Goal: Task Accomplishment & Management: Use online tool/utility

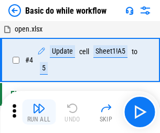
click at [39, 112] on img "button" at bounding box center [38, 108] width 13 height 13
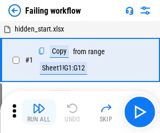
click at [39, 112] on img "button" at bounding box center [38, 108] width 13 height 13
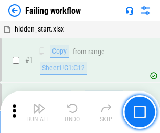
scroll to position [222, 0]
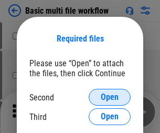
click at [109, 97] on span "Open" at bounding box center [110, 97] width 18 height 8
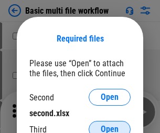
click at [109, 125] on span "Open" at bounding box center [110, 129] width 18 height 8
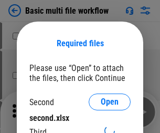
scroll to position [5, 0]
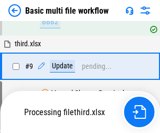
scroll to position [365, 0]
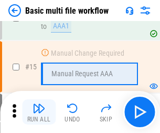
click at [39, 112] on img "button" at bounding box center [38, 108] width 13 height 13
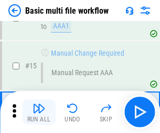
click at [39, 112] on img "button" at bounding box center [38, 108] width 13 height 13
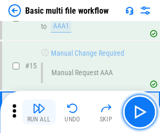
scroll to position [697, 0]
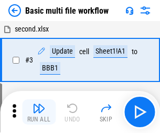
click at [39, 112] on img "button" at bounding box center [38, 108] width 13 height 13
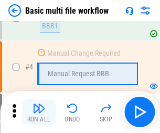
click at [39, 112] on img "button" at bounding box center [38, 108] width 13 height 13
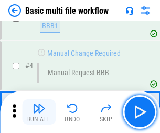
click at [39, 112] on img "button" at bounding box center [38, 108] width 13 height 13
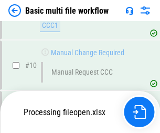
scroll to position [491, 0]
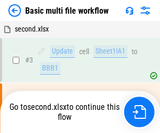
scroll to position [42, 0]
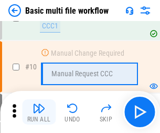
click at [39, 112] on img "button" at bounding box center [38, 108] width 13 height 13
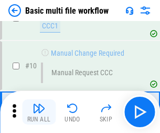
click at [39, 112] on img "button" at bounding box center [38, 108] width 13 height 13
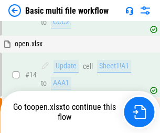
scroll to position [548, 0]
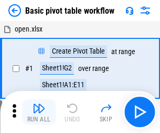
click at [39, 112] on img "button" at bounding box center [38, 108] width 13 height 13
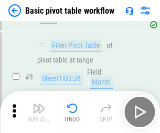
scroll to position [251, 0]
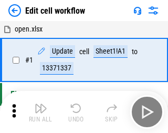
click at [39, 112] on img "button" at bounding box center [41, 108] width 13 height 13
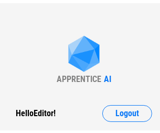
scroll to position [4, 0]
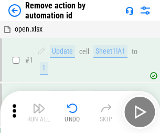
scroll to position [39, 0]
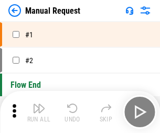
click at [39, 112] on img "button" at bounding box center [38, 108] width 13 height 13
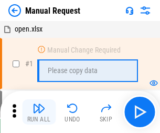
click at [39, 112] on img "button" at bounding box center [38, 108] width 13 height 13
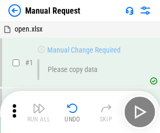
scroll to position [36, 0]
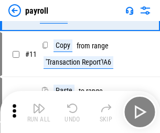
scroll to position [76, 0]
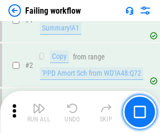
scroll to position [169, 0]
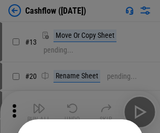
scroll to position [102, 0]
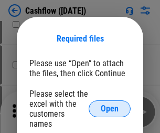
click at [109, 104] on span "Open" at bounding box center [110, 108] width 18 height 8
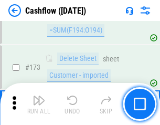
scroll to position [1109, 0]
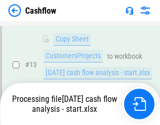
scroll to position [157, 0]
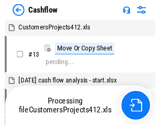
scroll to position [12, 0]
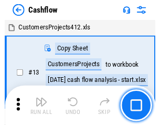
scroll to position [12, 0]
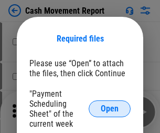
click at [109, 108] on span "Open" at bounding box center [110, 108] width 18 height 8
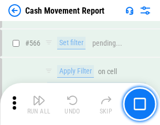
scroll to position [4801, 0]
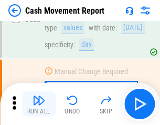
click at [39, 104] on img "button" at bounding box center [38, 100] width 13 height 13
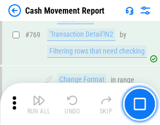
scroll to position [5820, 0]
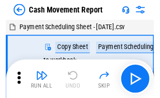
scroll to position [19, 0]
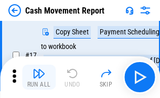
click at [39, 78] on img "button" at bounding box center [38, 74] width 13 height 13
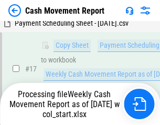
scroll to position [164, 0]
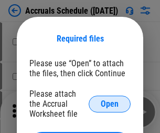
click at [109, 103] on span "Open" at bounding box center [110, 104] width 18 height 8
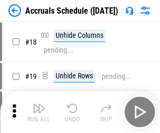
click at [39, 112] on img "button" at bounding box center [38, 108] width 13 height 13
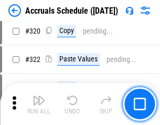
scroll to position [1948, 0]
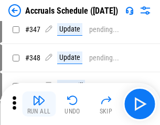
click at [39, 104] on img "button" at bounding box center [38, 100] width 13 height 13
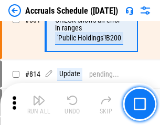
scroll to position [4622, 0]
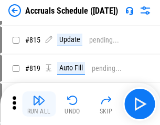
click at [39, 104] on img "button" at bounding box center [38, 100] width 13 height 13
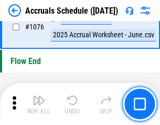
scroll to position [6273, 0]
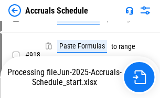
scroll to position [5492, 0]
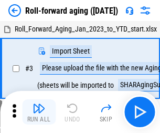
click at [39, 104] on img "button" at bounding box center [38, 108] width 13 height 13
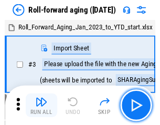
scroll to position [2, 0]
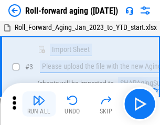
click at [39, 104] on img "button" at bounding box center [38, 100] width 13 height 13
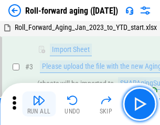
scroll to position [68, 0]
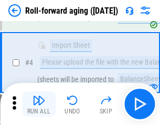
click at [39, 104] on img "button" at bounding box center [38, 100] width 13 height 13
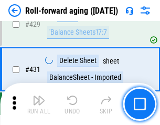
scroll to position [3632, 0]
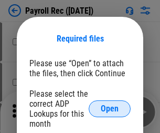
click at [109, 108] on span "Open" at bounding box center [110, 108] width 18 height 8
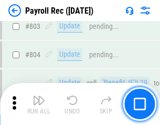
scroll to position [6655, 0]
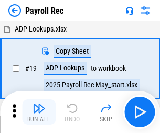
click at [39, 112] on img "button" at bounding box center [38, 108] width 13 height 13
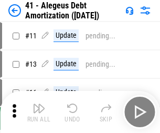
click at [39, 112] on img "button" at bounding box center [38, 108] width 13 height 13
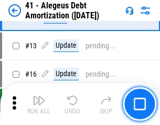
scroll to position [129, 0]
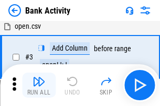
click at [39, 85] on img "button" at bounding box center [38, 81] width 13 height 13
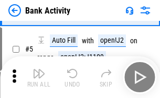
scroll to position [56, 0]
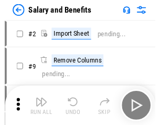
scroll to position [14, 0]
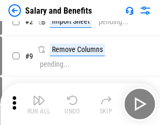
click at [39, 104] on img "button" at bounding box center [38, 100] width 13 height 13
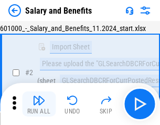
click at [39, 104] on img "button" at bounding box center [38, 100] width 13 height 13
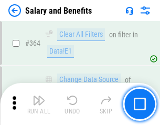
scroll to position [4933, 0]
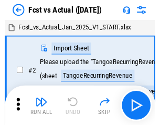
scroll to position [14, 0]
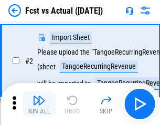
click at [39, 104] on img "button" at bounding box center [38, 100] width 13 height 13
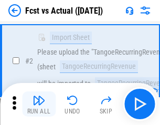
click at [39, 104] on img "button" at bounding box center [38, 100] width 13 height 13
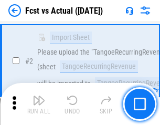
scroll to position [98, 0]
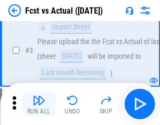
click at [39, 104] on img "button" at bounding box center [38, 100] width 13 height 13
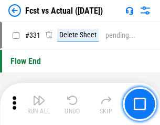
scroll to position [5014, 0]
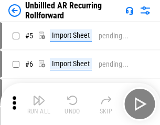
scroll to position [23, 0]
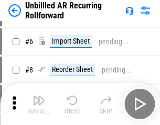
click at [39, 104] on img "button" at bounding box center [38, 100] width 13 height 13
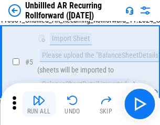
click at [39, 104] on img "button" at bounding box center [38, 100] width 13 height 13
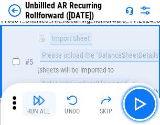
scroll to position [98, 0]
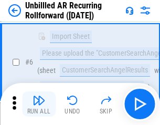
click at [39, 104] on img "button" at bounding box center [38, 100] width 13 height 13
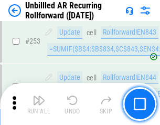
scroll to position [3558, 0]
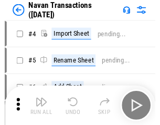
scroll to position [17, 0]
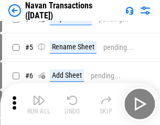
click at [39, 104] on img "button" at bounding box center [38, 100] width 13 height 13
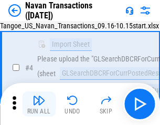
click at [39, 104] on img "button" at bounding box center [38, 100] width 13 height 13
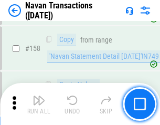
scroll to position [3396, 0]
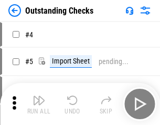
click at [39, 104] on img "button" at bounding box center [38, 100] width 13 height 13
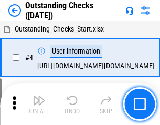
scroll to position [44, 0]
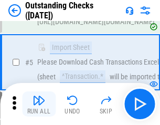
click at [39, 104] on img "button" at bounding box center [38, 100] width 13 height 13
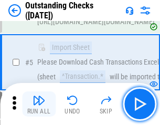
scroll to position [109, 0]
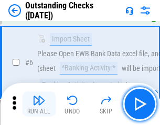
click at [39, 104] on img "button" at bounding box center [38, 100] width 13 height 13
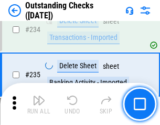
scroll to position [3181, 0]
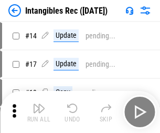
click at [39, 112] on img "button" at bounding box center [38, 108] width 13 height 13
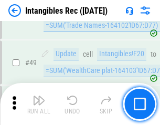
scroll to position [408, 0]
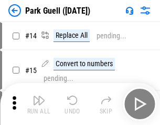
click at [39, 104] on img "button" at bounding box center [38, 100] width 13 height 13
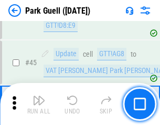
scroll to position [1310, 0]
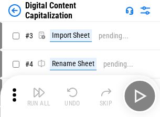
click at [39, 88] on img "button" at bounding box center [38, 92] width 13 height 13
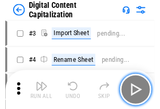
scroll to position [30, 0]
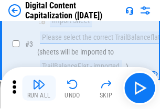
click at [39, 88] on img "button" at bounding box center [38, 84] width 13 height 13
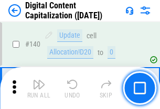
scroll to position [1111, 0]
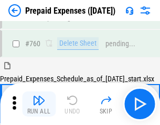
click at [39, 104] on img "button" at bounding box center [38, 100] width 13 height 13
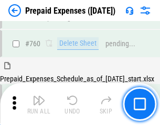
scroll to position [2903, 0]
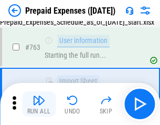
click at [39, 104] on img "button" at bounding box center [38, 100] width 13 height 13
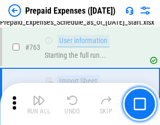
scroll to position [2965, 0]
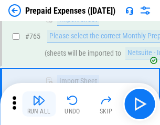
click at [39, 104] on img "button" at bounding box center [38, 100] width 13 height 13
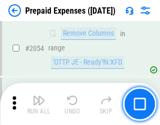
scroll to position [10949, 0]
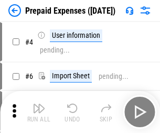
click at [39, 112] on img "button" at bounding box center [38, 108] width 13 height 13
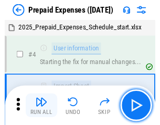
scroll to position [46, 0]
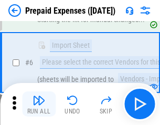
click at [39, 104] on img "button" at bounding box center [38, 100] width 13 height 13
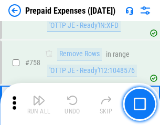
scroll to position [3732, 0]
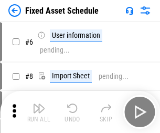
click at [39, 112] on img "button" at bounding box center [38, 108] width 13 height 13
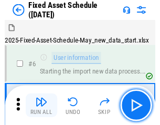
scroll to position [57, 0]
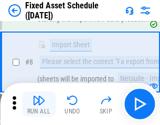
click at [39, 104] on img "button" at bounding box center [38, 100] width 13 height 13
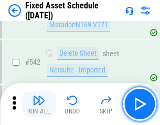
scroll to position [3734, 0]
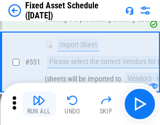
click at [39, 104] on img "button" at bounding box center [38, 100] width 13 height 13
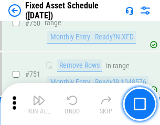
scroll to position [5106, 0]
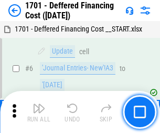
scroll to position [126, 0]
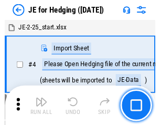
scroll to position [2, 0]
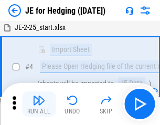
click at [39, 104] on img "button" at bounding box center [38, 100] width 13 height 13
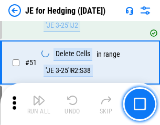
scroll to position [678, 0]
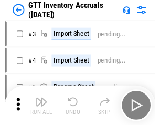
scroll to position [2, 0]
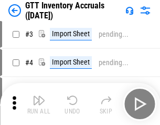
click at [39, 104] on img "button" at bounding box center [38, 100] width 13 height 13
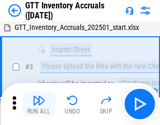
click at [39, 104] on img "button" at bounding box center [38, 100] width 13 height 13
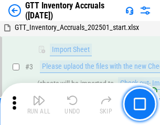
scroll to position [68, 0]
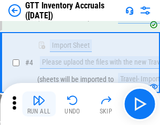
click at [39, 104] on img "button" at bounding box center [38, 100] width 13 height 13
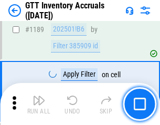
scroll to position [8553, 0]
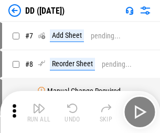
click at [39, 112] on img "button" at bounding box center [38, 108] width 13 height 13
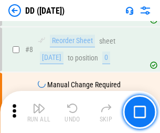
scroll to position [101, 0]
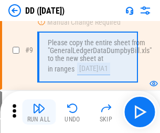
click at [39, 112] on img "button" at bounding box center [38, 108] width 13 height 13
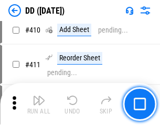
scroll to position [4686, 0]
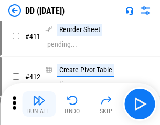
click at [39, 104] on img "button" at bounding box center [38, 100] width 13 height 13
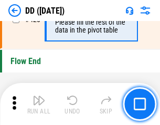
scroll to position [5013, 0]
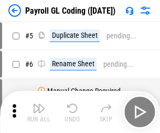
click at [39, 112] on img "button" at bounding box center [38, 108] width 13 height 13
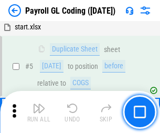
scroll to position [126, 0]
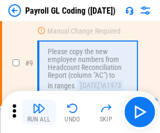
click at [39, 112] on img "button" at bounding box center [38, 108] width 13 height 13
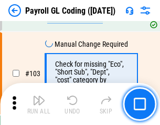
scroll to position [2457, 0]
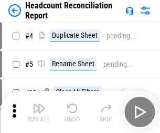
click at [39, 112] on img "button" at bounding box center [38, 108] width 13 height 13
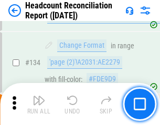
scroll to position [1259, 0]
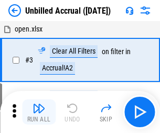
click at [39, 112] on img "button" at bounding box center [38, 108] width 13 height 13
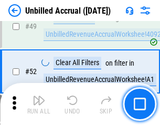
scroll to position [950, 0]
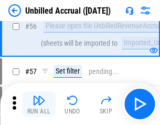
click at [39, 104] on img "button" at bounding box center [38, 100] width 13 height 13
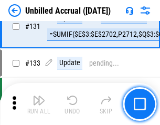
scroll to position [3120, 0]
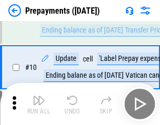
scroll to position [65, 0]
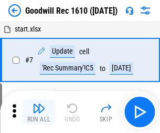
click at [39, 112] on img "button" at bounding box center [38, 108] width 13 height 13
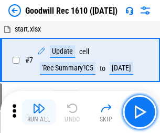
scroll to position [179, 0]
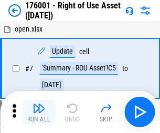
click at [39, 112] on img "button" at bounding box center [38, 108] width 13 height 13
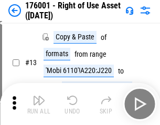
scroll to position [68, 0]
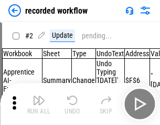
click at [39, 104] on img "button" at bounding box center [38, 100] width 13 height 13
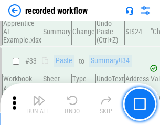
scroll to position [3274, 0]
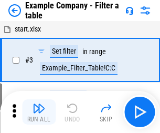
click at [39, 112] on img "button" at bounding box center [38, 108] width 13 height 13
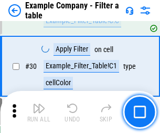
scroll to position [958, 0]
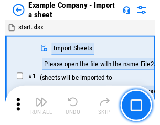
scroll to position [16, 0]
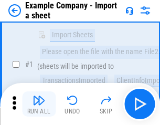
click at [39, 104] on img "button" at bounding box center [38, 100] width 13 height 13
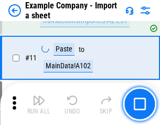
scroll to position [231, 0]
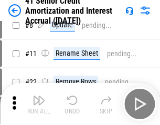
click at [39, 104] on img "button" at bounding box center [38, 100] width 13 height 13
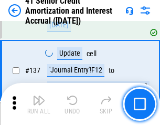
scroll to position [962, 0]
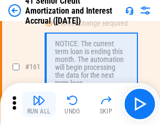
click at [39, 104] on img "button" at bounding box center [38, 100] width 13 height 13
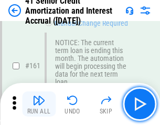
scroll to position [1120, 0]
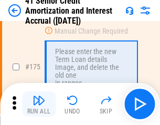
click at [39, 104] on img "button" at bounding box center [38, 100] width 13 height 13
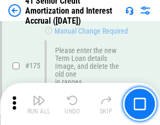
scroll to position [1227, 0]
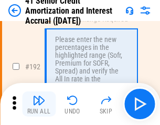
click at [39, 104] on img "button" at bounding box center [38, 100] width 13 height 13
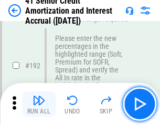
scroll to position [1337, 0]
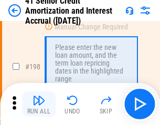
click at [39, 104] on img "button" at bounding box center [38, 100] width 13 height 13
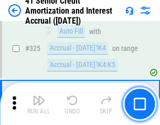
scroll to position [2676, 0]
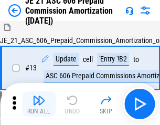
click at [39, 104] on img "button" at bounding box center [38, 100] width 13 height 13
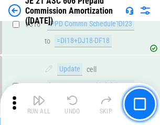
scroll to position [1956, 0]
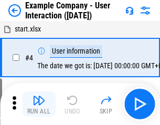
click at [39, 104] on img "button" at bounding box center [38, 100] width 13 height 13
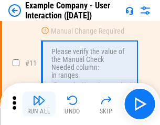
click at [39, 104] on img "button" at bounding box center [38, 100] width 13 height 13
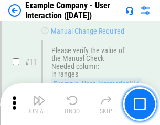
scroll to position [227, 0]
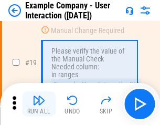
click at [39, 104] on img "button" at bounding box center [38, 100] width 13 height 13
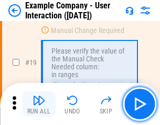
click at [39, 104] on img "button" at bounding box center [38, 100] width 13 height 13
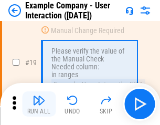
click at [39, 104] on img "button" at bounding box center [38, 100] width 13 height 13
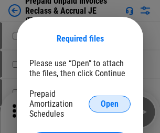
click at [109, 103] on span "Open" at bounding box center [110, 104] width 18 height 8
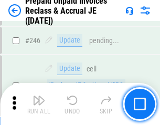
scroll to position [1414, 0]
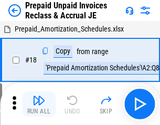
click at [39, 104] on img "button" at bounding box center [38, 100] width 13 height 13
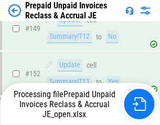
scroll to position [911, 0]
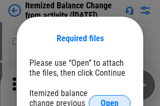
click at [109, 100] on span "Open" at bounding box center [110, 104] width 18 height 8
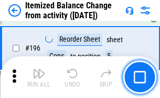
scroll to position [2016, 0]
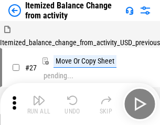
scroll to position [16, 0]
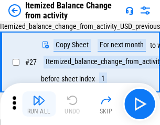
click at [39, 104] on img "button" at bounding box center [38, 100] width 13 height 13
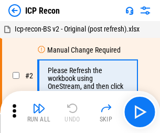
scroll to position [5, 0]
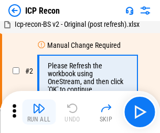
click at [39, 112] on img "button" at bounding box center [38, 108] width 13 height 13
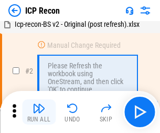
click at [39, 112] on img "button" at bounding box center [38, 108] width 13 height 13
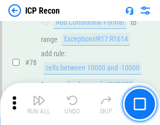
scroll to position [1027, 0]
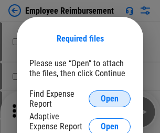
click at [109, 98] on span "Open" at bounding box center [110, 98] width 18 height 8
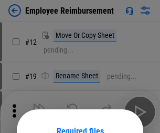
scroll to position [92, 0]
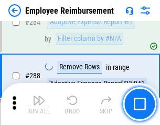
scroll to position [2847, 0]
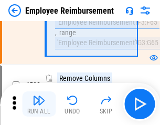
click at [39, 104] on img "button" at bounding box center [38, 100] width 13 height 13
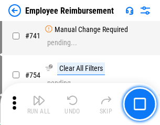
scroll to position [7348, 0]
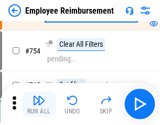
click at [39, 104] on img "button" at bounding box center [38, 100] width 13 height 13
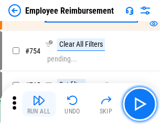
click at [39, 104] on img "button" at bounding box center [38, 100] width 13 height 13
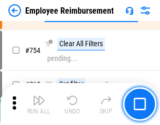
click at [39, 104] on img "button" at bounding box center [38, 100] width 13 height 13
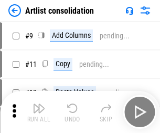
click at [39, 112] on img "button" at bounding box center [38, 108] width 13 height 13
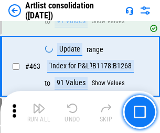
scroll to position [4586, 0]
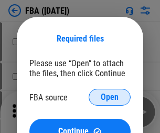
click at [109, 97] on span "Open" at bounding box center [110, 97] width 18 height 8
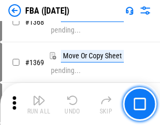
scroll to position [11249, 0]
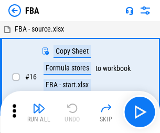
scroll to position [10, 0]
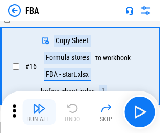
click at [39, 112] on img "button" at bounding box center [38, 108] width 13 height 13
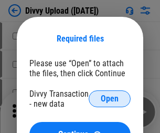
click at [109, 98] on span "Open" at bounding box center [110, 98] width 18 height 8
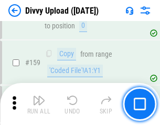
scroll to position [1085, 0]
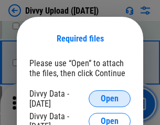
click at [109, 98] on span "Open" at bounding box center [110, 98] width 18 height 8
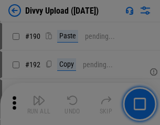
scroll to position [1322, 0]
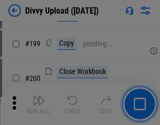
scroll to position [1523, 0]
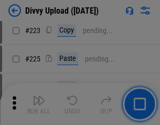
scroll to position [2090, 0]
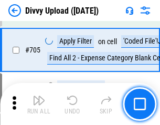
scroll to position [7165, 0]
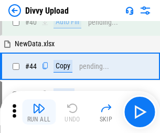
click at [39, 112] on img "button" at bounding box center [38, 108] width 13 height 13
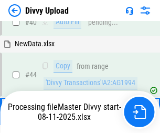
scroll to position [115, 0]
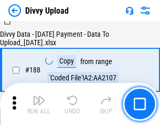
scroll to position [1233, 0]
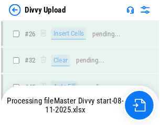
scroll to position [1085, 0]
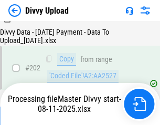
scroll to position [1695, 0]
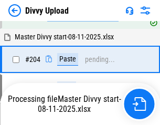
scroll to position [1748, 0]
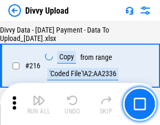
scroll to position [2157, 0]
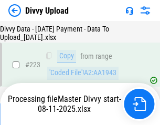
scroll to position [2388, 0]
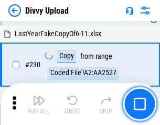
scroll to position [2599, 0]
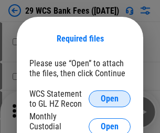
click at [109, 98] on span "Open" at bounding box center [110, 98] width 18 height 8
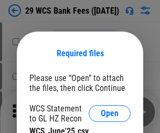
scroll to position [15, 0]
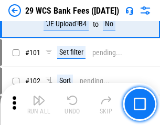
scroll to position [1021, 0]
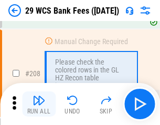
click at [39, 104] on img "button" at bounding box center [38, 100] width 13 height 13
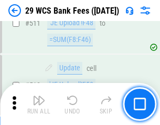
scroll to position [5270, 0]
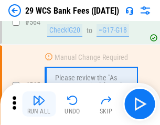
click at [39, 104] on img "button" at bounding box center [38, 100] width 13 height 13
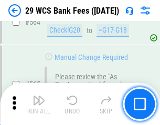
scroll to position [5665, 0]
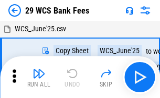
scroll to position [19, 0]
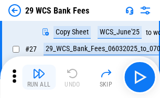
click at [39, 78] on img "button" at bounding box center [38, 74] width 13 height 13
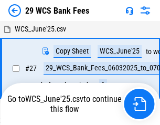
scroll to position [6, 0]
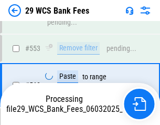
scroll to position [5653, 0]
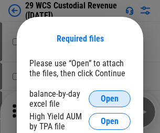
click at [109, 98] on span "Open" at bounding box center [110, 98] width 18 height 8
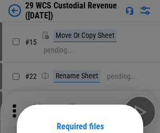
scroll to position [87, 0]
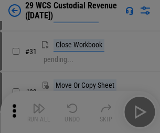
scroll to position [225, 0]
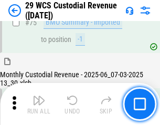
scroll to position [1094, 0]
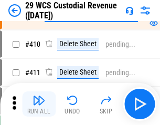
click at [39, 104] on img "button" at bounding box center [38, 100] width 13 height 13
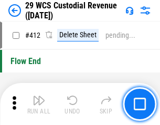
scroll to position [5002, 0]
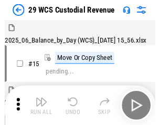
scroll to position [25, 0]
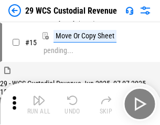
click at [39, 104] on img "button" at bounding box center [38, 100] width 13 height 13
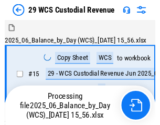
scroll to position [25, 0]
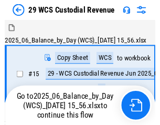
scroll to position [19, 0]
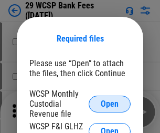
click at [109, 103] on span "Open" at bounding box center [110, 104] width 18 height 8
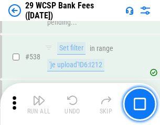
scroll to position [4024, 0]
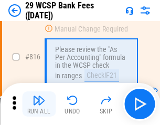
click at [39, 104] on img "button" at bounding box center [38, 100] width 13 height 13
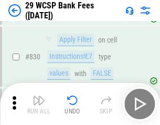
scroll to position [6646, 0]
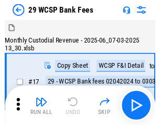
scroll to position [25, 0]
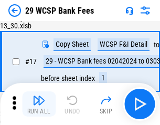
click at [39, 104] on img "button" at bounding box center [38, 100] width 13 height 13
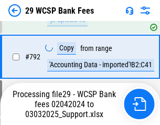
scroll to position [6342, 0]
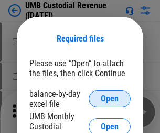
click at [109, 98] on span "Open" at bounding box center [110, 98] width 18 height 8
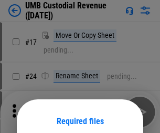
scroll to position [82, 0]
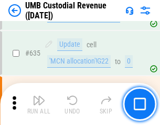
scroll to position [5481, 0]
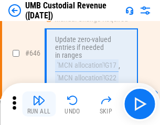
click at [39, 104] on img "button" at bounding box center [38, 100] width 13 height 13
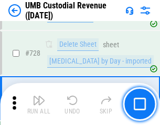
scroll to position [6461, 0]
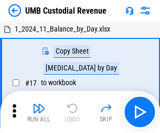
scroll to position [8, 0]
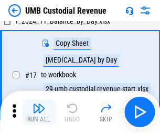
click at [39, 112] on img "button" at bounding box center [38, 108] width 13 height 13
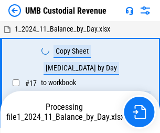
scroll to position [8, 0]
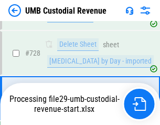
scroll to position [6437, 0]
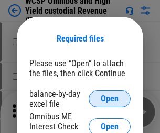
click at [109, 98] on span "Open" at bounding box center [110, 98] width 18 height 8
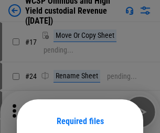
scroll to position [82, 0]
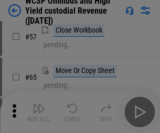
scroll to position [457, 0]
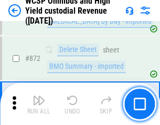
scroll to position [8865, 0]
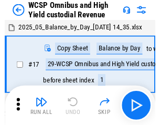
scroll to position [6, 0]
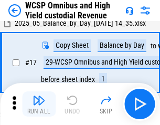
click at [39, 104] on img "button" at bounding box center [38, 100] width 13 height 13
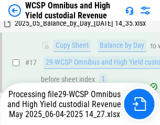
scroll to position [218, 0]
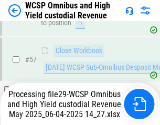
scroll to position [766, 0]
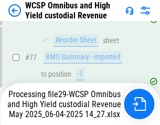
scroll to position [1075, 0]
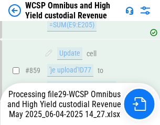
scroll to position [8841, 0]
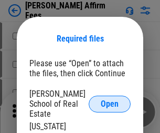
click at [109, 100] on span "Open" at bounding box center [110, 104] width 18 height 8
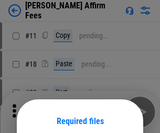
scroll to position [82, 0]
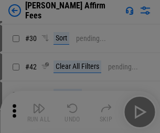
scroll to position [213, 0]
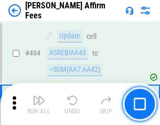
scroll to position [2848, 0]
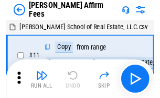
scroll to position [10, 0]
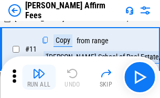
click at [39, 78] on img "button" at bounding box center [38, 74] width 13 height 13
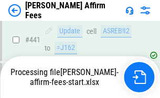
scroll to position [2747, 0]
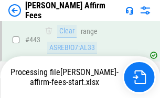
scroll to position [2763, 0]
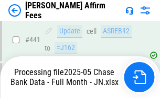
scroll to position [2747, 0]
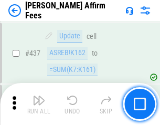
scroll to position [2734, 0]
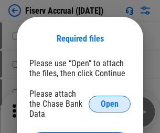
click at [109, 100] on span "Open" at bounding box center [110, 104] width 18 height 8
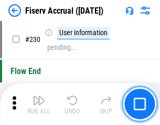
scroll to position [3319, 0]
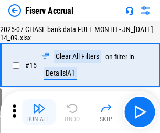
click at [39, 112] on img "button" at bounding box center [38, 108] width 13 height 13
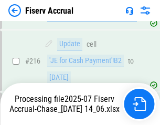
scroll to position [3307, 0]
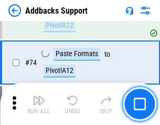
scroll to position [763, 0]
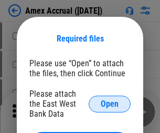
click at [109, 103] on span "Open" at bounding box center [110, 104] width 18 height 8
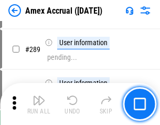
scroll to position [2868, 0]
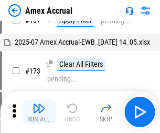
click at [39, 112] on img "button" at bounding box center [38, 108] width 13 height 13
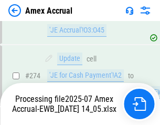
scroll to position [3121, 0]
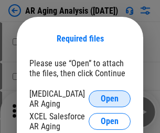
click at [109, 97] on span "Open" at bounding box center [110, 98] width 18 height 8
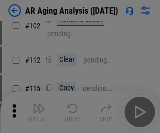
scroll to position [144, 0]
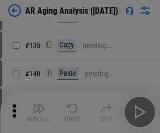
scroll to position [315, 0]
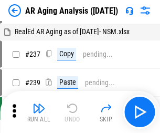
scroll to position [10, 0]
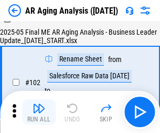
click at [39, 112] on img "button" at bounding box center [38, 108] width 13 height 13
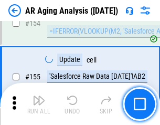
scroll to position [677, 0]
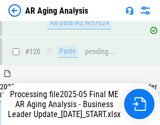
scroll to position [377, 0]
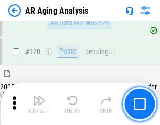
scroll to position [377, 0]
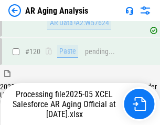
scroll to position [377, 0]
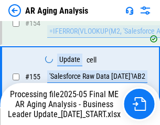
scroll to position [677, 0]
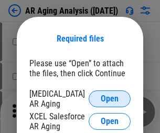
click at [109, 97] on span "Open" at bounding box center [110, 98] width 18 height 8
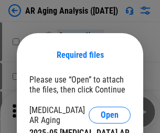
scroll to position [16, 0]
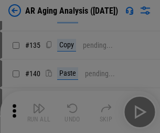
scroll to position [315, 0]
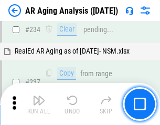
scroll to position [1624, 0]
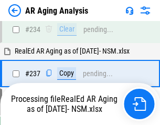
scroll to position [1655, 0]
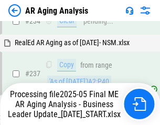
scroll to position [1655, 0]
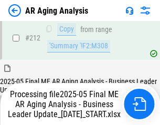
scroll to position [1612, 0]
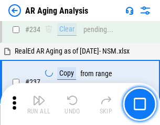
scroll to position [1612, 0]
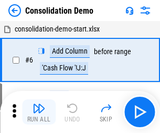
click at [39, 112] on img "button" at bounding box center [38, 108] width 13 height 13
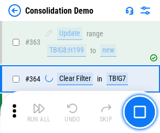
scroll to position [3511, 0]
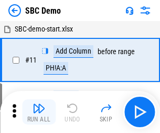
click at [39, 112] on img "button" at bounding box center [38, 108] width 13 height 13
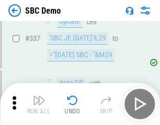
scroll to position [2755, 0]
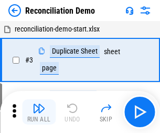
click at [39, 112] on img "button" at bounding box center [38, 108] width 13 height 13
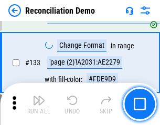
scroll to position [1244, 0]
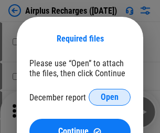
click at [109, 97] on span "Open" at bounding box center [110, 97] width 18 height 8
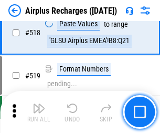
scroll to position [4507, 0]
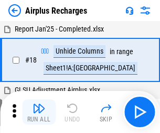
click at [39, 112] on img "button" at bounding box center [38, 108] width 13 height 13
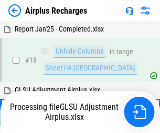
scroll to position [46, 0]
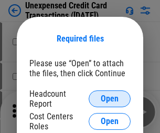
click at [109, 98] on span "Open" at bounding box center [110, 98] width 18 height 8
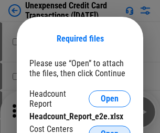
click at [109, 129] on span "Open" at bounding box center [110, 133] width 18 height 8
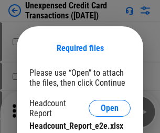
scroll to position [9, 0]
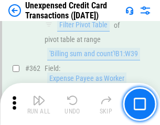
scroll to position [2694, 0]
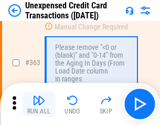
click at [39, 104] on img "button" at bounding box center [38, 100] width 13 height 13
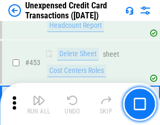
scroll to position [3572, 0]
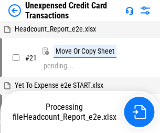
scroll to position [16, 0]
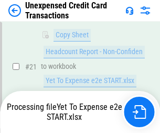
scroll to position [170, 0]
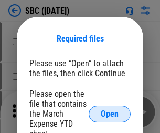
click at [109, 113] on span "Open" at bounding box center [110, 113] width 18 height 8
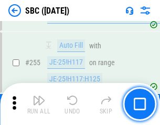
scroll to position [2047, 0]
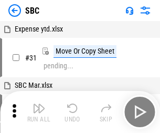
scroll to position [10, 0]
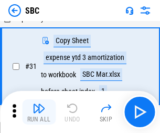
click at [39, 112] on img "button" at bounding box center [38, 108] width 13 height 13
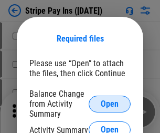
click at [109, 103] on span "Open" at bounding box center [110, 104] width 18 height 8
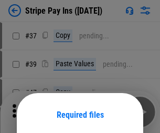
scroll to position [76, 0]
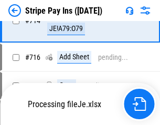
scroll to position [5430, 0]
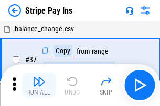
click at [39, 85] on img "button" at bounding box center [38, 81] width 13 height 13
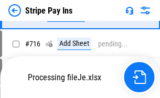
scroll to position [5407, 0]
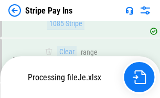
scroll to position [5407, 0]
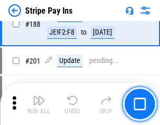
scroll to position [1492, 0]
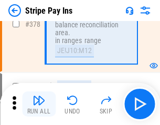
click at [39, 104] on img "button" at bounding box center [38, 100] width 13 height 13
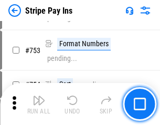
scroll to position [5394, 0]
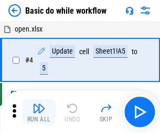
click at [39, 112] on img "button" at bounding box center [38, 108] width 13 height 13
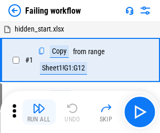
click at [39, 112] on img "button" at bounding box center [38, 108] width 13 height 13
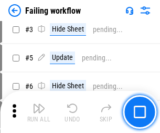
scroll to position [222, 0]
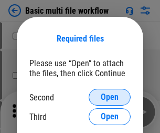
click at [109, 97] on span "Open" at bounding box center [110, 97] width 18 height 8
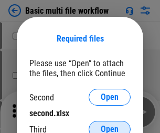
click at [109, 125] on span "Open" at bounding box center [110, 129] width 18 height 8
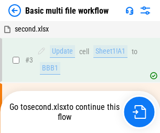
scroll to position [42, 0]
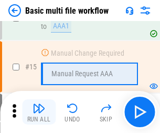
click at [39, 112] on img "button" at bounding box center [38, 108] width 13 height 13
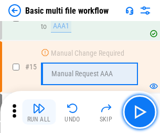
scroll to position [697, 0]
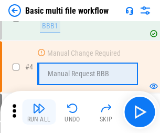
click at [39, 112] on img "button" at bounding box center [38, 108] width 13 height 13
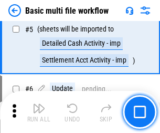
click at [39, 112] on img "button" at bounding box center [38, 108] width 13 height 13
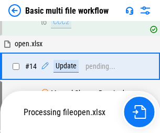
scroll to position [548, 0]
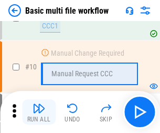
click at [39, 112] on img "button" at bounding box center [38, 108] width 13 height 13
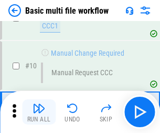
click at [39, 112] on img "button" at bounding box center [38, 108] width 13 height 13
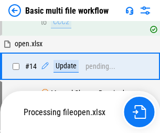
scroll to position [548, 0]
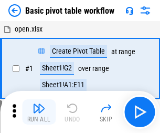
click at [39, 112] on img "button" at bounding box center [38, 108] width 13 height 13
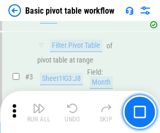
scroll to position [251, 0]
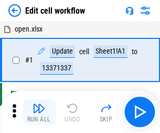
click at [39, 112] on img "button" at bounding box center [38, 108] width 13 height 13
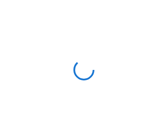
scroll to position [4, 0]
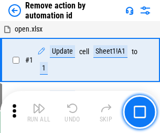
scroll to position [39, 0]
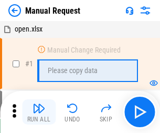
click at [39, 112] on img "button" at bounding box center [38, 108] width 13 height 13
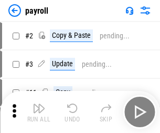
click at [39, 112] on img "button" at bounding box center [38, 108] width 13 height 13
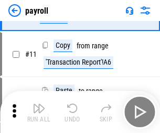
scroll to position [76, 0]
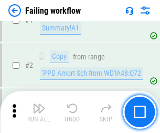
scroll to position [169, 0]
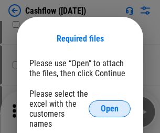
click at [109, 104] on span "Open" at bounding box center [110, 108] width 18 height 8
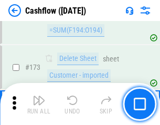
scroll to position [1109, 0]
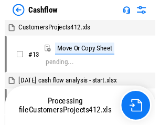
scroll to position [12, 0]
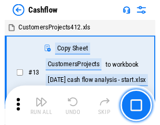
scroll to position [12, 0]
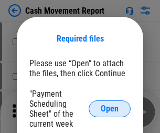
click at [109, 108] on span "Open" at bounding box center [110, 108] width 18 height 8
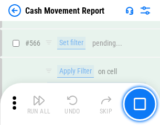
scroll to position [4801, 0]
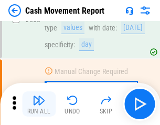
click at [39, 104] on img "button" at bounding box center [38, 100] width 13 height 13
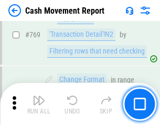
scroll to position [5820, 0]
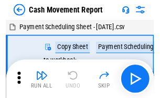
scroll to position [19, 0]
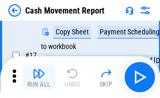
click at [39, 78] on img "button" at bounding box center [38, 74] width 13 height 13
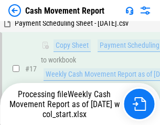
scroll to position [218, 0]
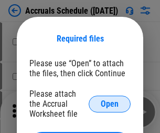
click at [109, 103] on span "Open" at bounding box center [110, 104] width 18 height 8
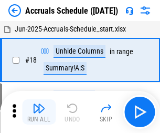
click at [39, 112] on img "button" at bounding box center [38, 108] width 13 height 13
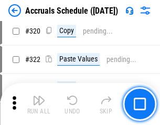
scroll to position [1948, 0]
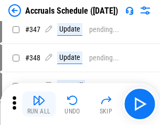
click at [39, 104] on img "button" at bounding box center [38, 100] width 13 height 13
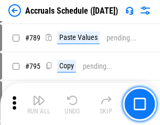
scroll to position [4400, 0]
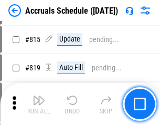
click at [39, 104] on img "button" at bounding box center [38, 100] width 13 height 13
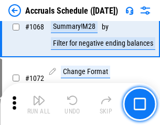
scroll to position [6134, 0]
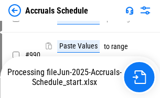
scroll to position [5225, 0]
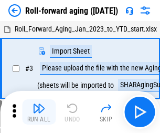
click at [39, 104] on img "button" at bounding box center [38, 108] width 13 height 13
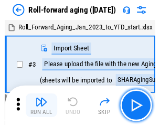
scroll to position [2, 0]
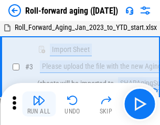
click at [39, 104] on img "button" at bounding box center [38, 100] width 13 height 13
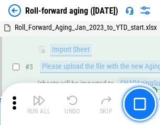
scroll to position [68, 0]
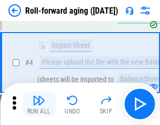
click at [39, 104] on img "button" at bounding box center [38, 100] width 13 height 13
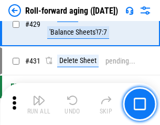
scroll to position [3632, 0]
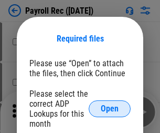
click at [109, 108] on span "Open" at bounding box center [110, 108] width 18 height 8
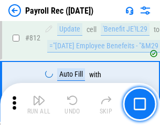
scroll to position [6655, 0]
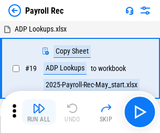
click at [39, 112] on img "button" at bounding box center [38, 108] width 13 height 13
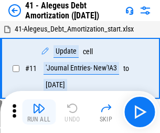
click at [39, 112] on img "button" at bounding box center [38, 108] width 13 height 13
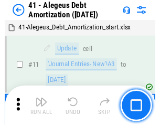
scroll to position [129, 0]
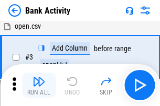
click at [39, 85] on img "button" at bounding box center [38, 81] width 13 height 13
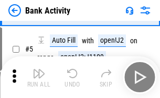
scroll to position [56, 0]
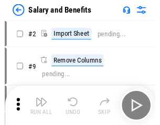
scroll to position [14, 0]
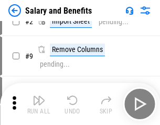
click at [39, 104] on img "button" at bounding box center [38, 100] width 13 height 13
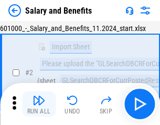
click at [39, 104] on img "button" at bounding box center [38, 100] width 13 height 13
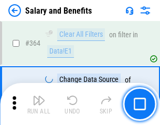
scroll to position [4933, 0]
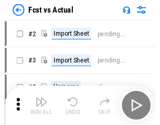
scroll to position [14, 0]
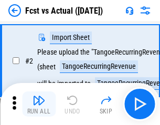
click at [39, 104] on img "button" at bounding box center [38, 100] width 13 height 13
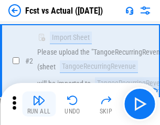
click at [39, 104] on img "button" at bounding box center [38, 100] width 13 height 13
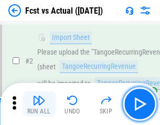
scroll to position [98, 0]
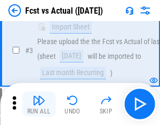
click at [39, 104] on img "button" at bounding box center [38, 100] width 13 height 13
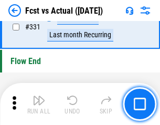
scroll to position [5014, 0]
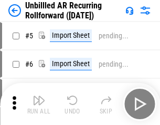
click at [39, 104] on img "button" at bounding box center [38, 100] width 13 height 13
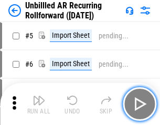
scroll to position [23, 0]
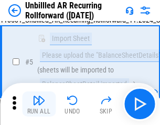
click at [39, 104] on img "button" at bounding box center [38, 100] width 13 height 13
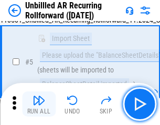
scroll to position [98, 0]
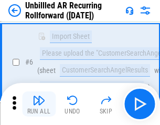
click at [39, 104] on img "button" at bounding box center [38, 100] width 13 height 13
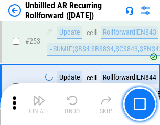
scroll to position [3558, 0]
